Goal: Check status: Check status

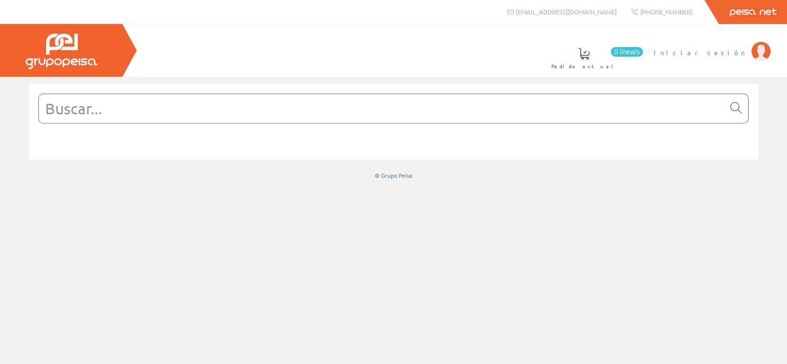
click at [725, 55] on span "Iniciar sesión" at bounding box center [700, 53] width 93 height 10
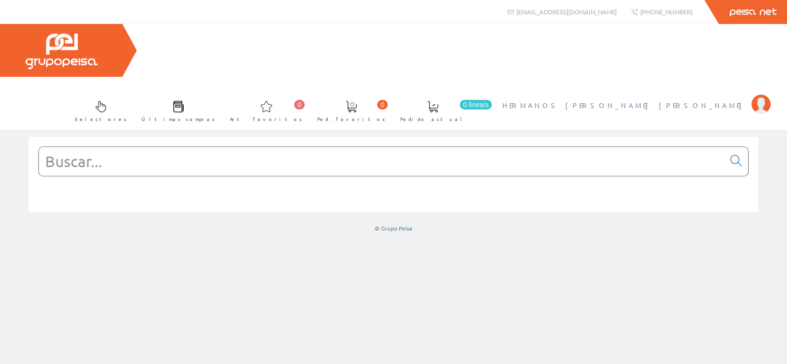
click at [695, 100] on span "HERMANOS [PERSON_NAME] [PERSON_NAME]" at bounding box center [624, 105] width 244 height 10
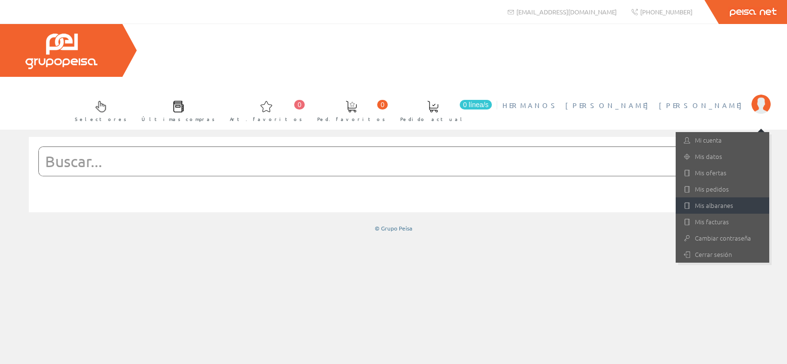
click at [713, 197] on link "Mis albaranes" at bounding box center [723, 205] width 94 height 16
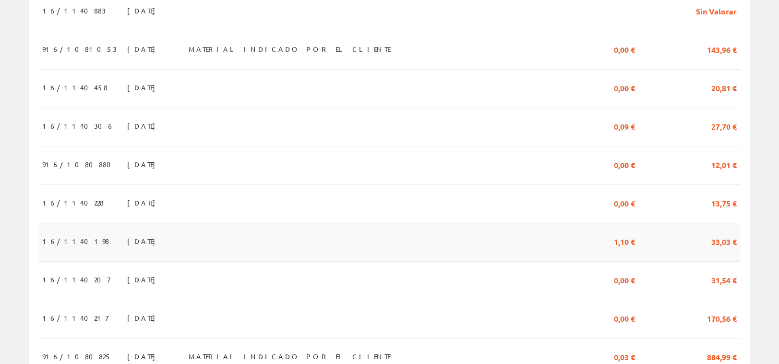
scroll to position [392, 0]
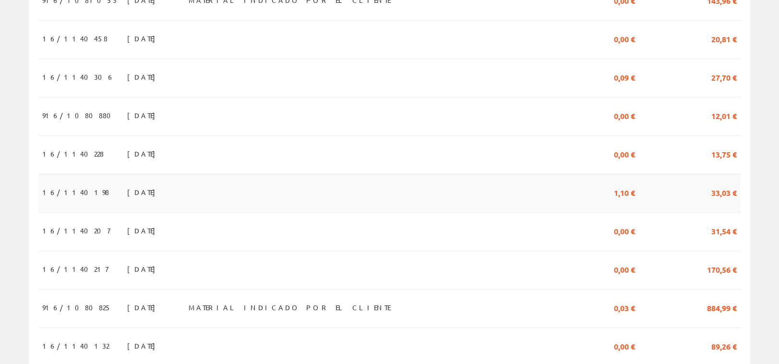
click at [127, 184] on span "30/07/2025" at bounding box center [143, 192] width 33 height 16
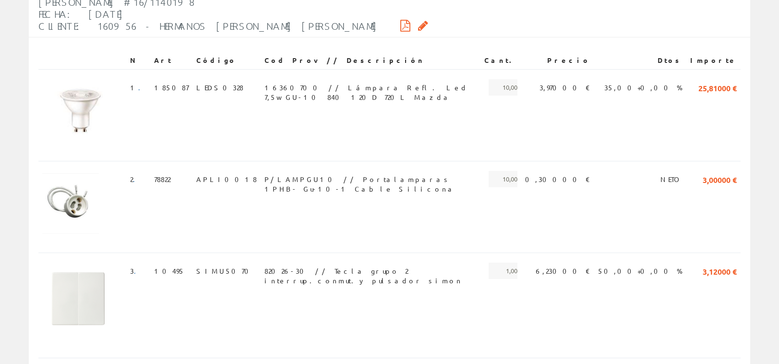
scroll to position [245, 0]
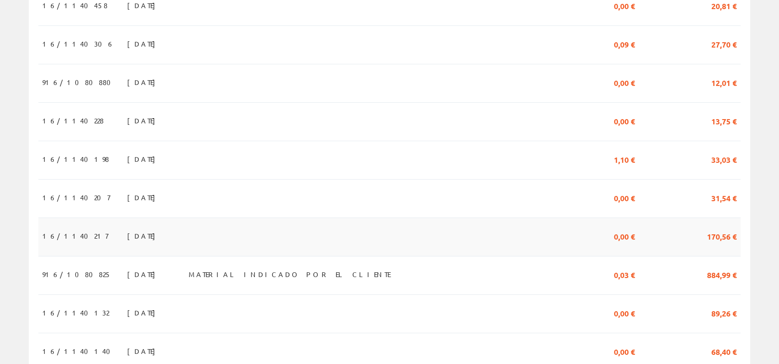
scroll to position [489, 0]
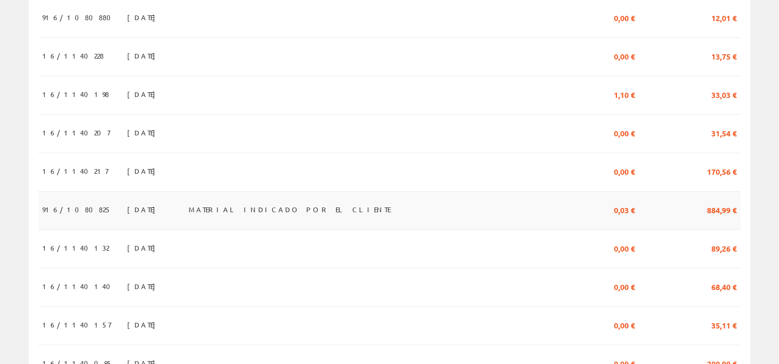
click at [127, 201] on span "30/07/2025" at bounding box center [143, 209] width 33 height 16
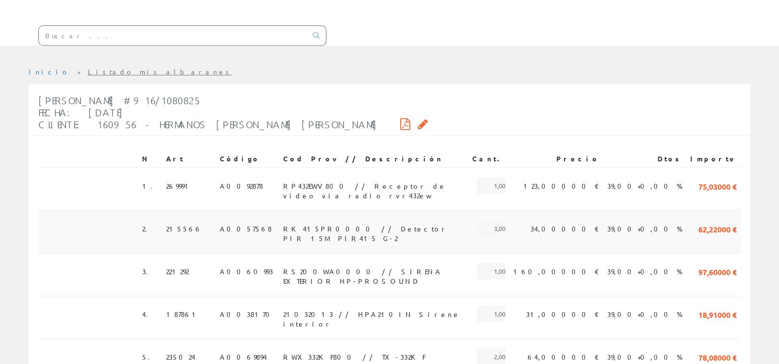
scroll to position [147, 0]
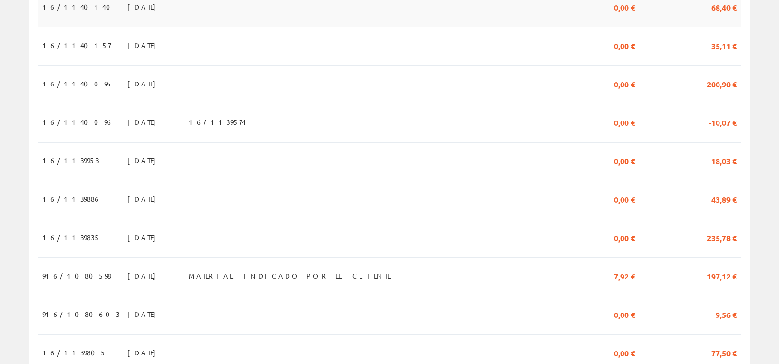
scroll to position [783, 0]
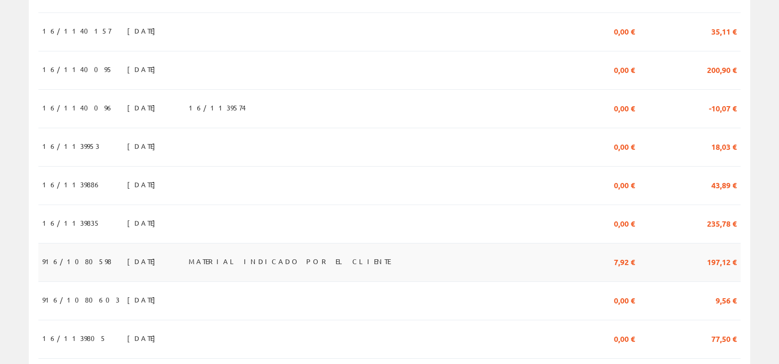
click at [127, 253] on span "18/07/2025" at bounding box center [143, 261] width 33 height 16
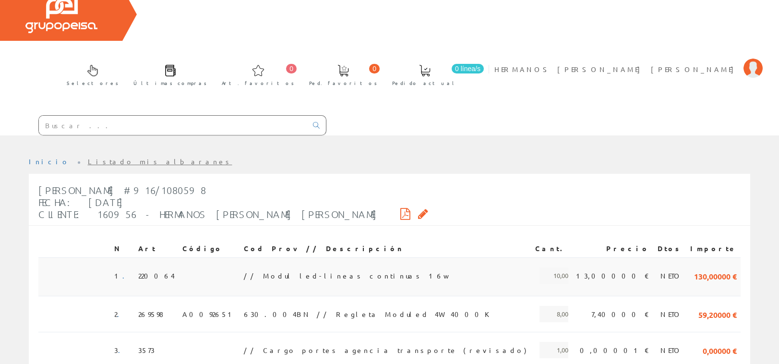
scroll to position [49, 0]
